Goal: Obtain resource: Obtain resource

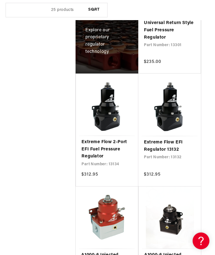
click at [106, 143] on link "Extreme Flow 2-Port EFI Fuel Pressure Regulator" at bounding box center [106, 150] width 51 height 22
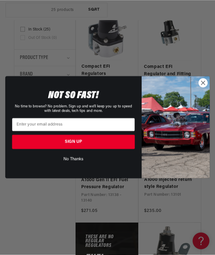
scroll to position [157, 0]
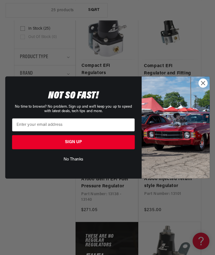
click at [205, 87] on circle "Close dialog" at bounding box center [202, 83] width 9 height 9
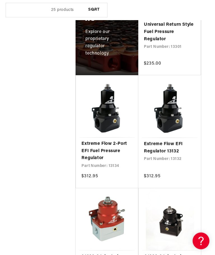
scroll to position [422, 0]
click at [169, 142] on link "Extreme Flow EFI Regulator 13132" at bounding box center [169, 148] width 51 height 14
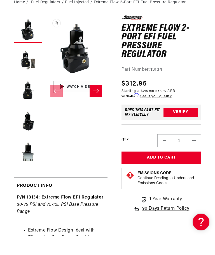
scroll to position [63, 0]
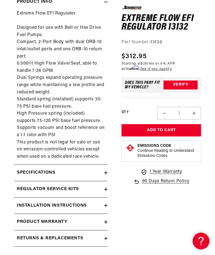
click at [106, 207] on icon at bounding box center [106, 205] width 0 height 3
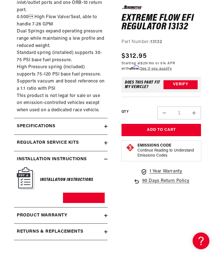
scroll to position [262, 0]
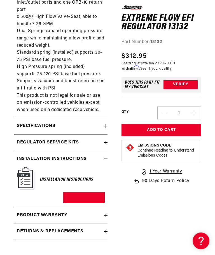
click at [28, 190] on img at bounding box center [26, 178] width 18 height 23
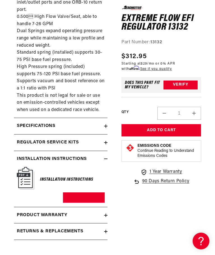
click at [80, 183] on h6 "Installation Instructions" at bounding box center [66, 180] width 53 height 8
click at [28, 189] on img at bounding box center [26, 178] width 18 height 23
click at [28, 184] on img at bounding box center [26, 178] width 18 height 23
click at [43, 163] on h2 "Installation Instructions" at bounding box center [52, 158] width 70 height 7
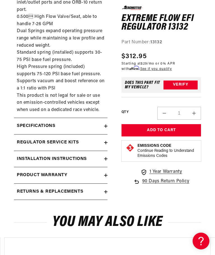
scroll to position [0, 0]
click at [71, 163] on h2 "Installation Instructions" at bounding box center [52, 158] width 70 height 7
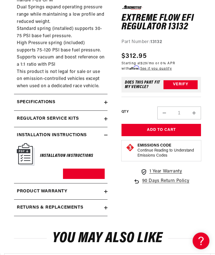
scroll to position [287, 0]
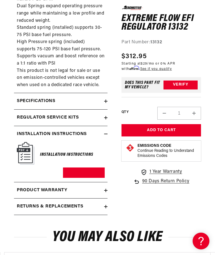
click at [80, 158] on h6 "Installation Instructions" at bounding box center [66, 155] width 53 height 8
click at [79, 158] on h6 "Installation Instructions" at bounding box center [66, 155] width 53 height 8
click at [72, 158] on h6 "Installation Instructions" at bounding box center [66, 155] width 53 height 8
click at [50, 158] on h6 "Installation Instructions" at bounding box center [66, 155] width 53 height 8
click at [39, 169] on div "Installation Instructions Download PDF" at bounding box center [61, 160] width 88 height 36
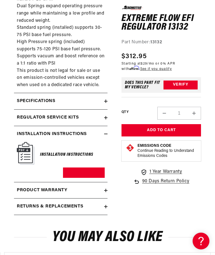
click at [31, 165] on img at bounding box center [26, 153] width 18 height 23
click at [22, 163] on img at bounding box center [26, 153] width 18 height 23
click at [86, 178] on link "Download PDF" at bounding box center [84, 172] width 42 height 10
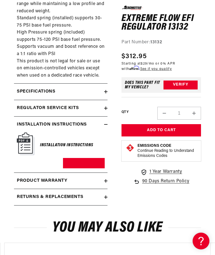
scroll to position [0, 192]
